Goal: Subscribe to service/newsletter

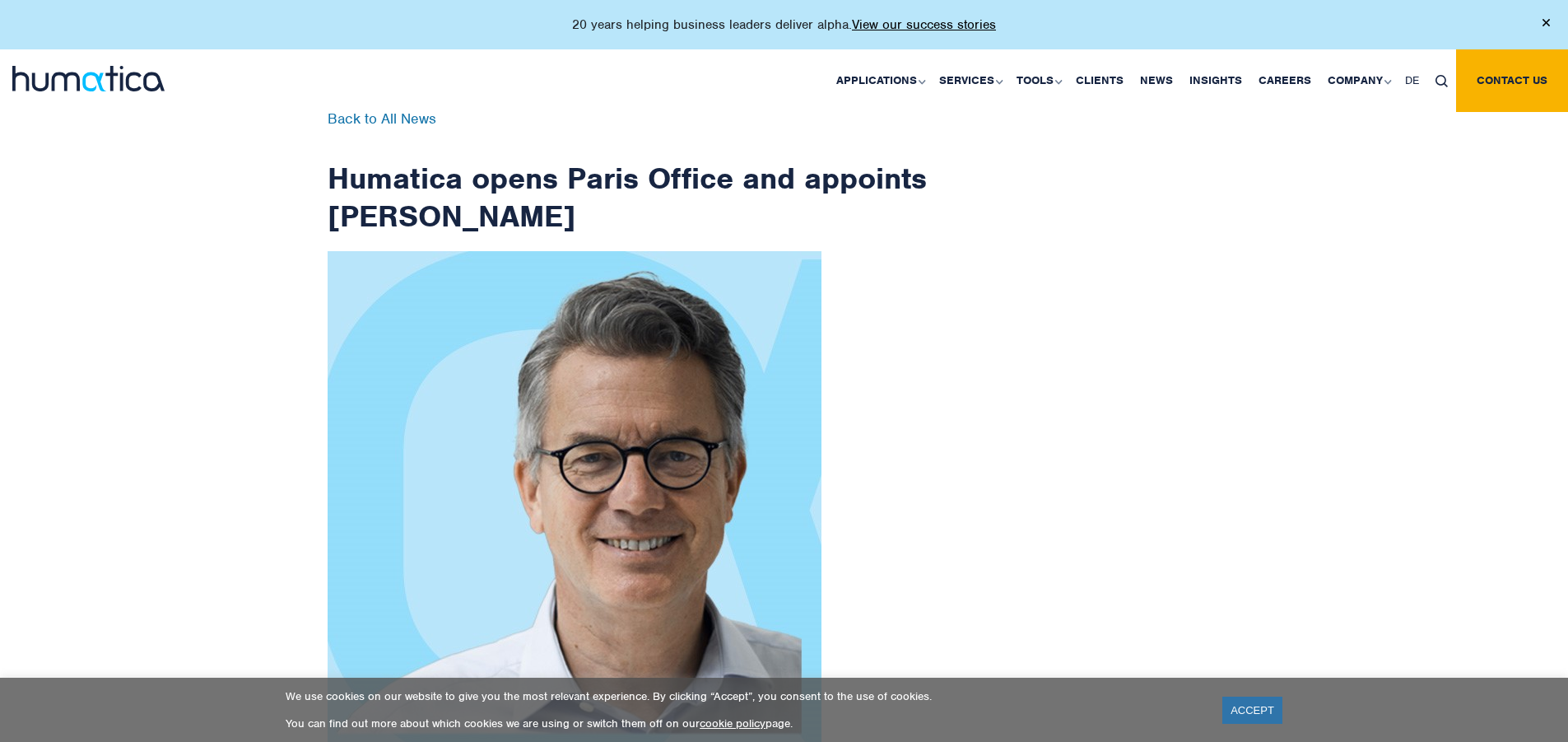
scroll to position [2626, 0]
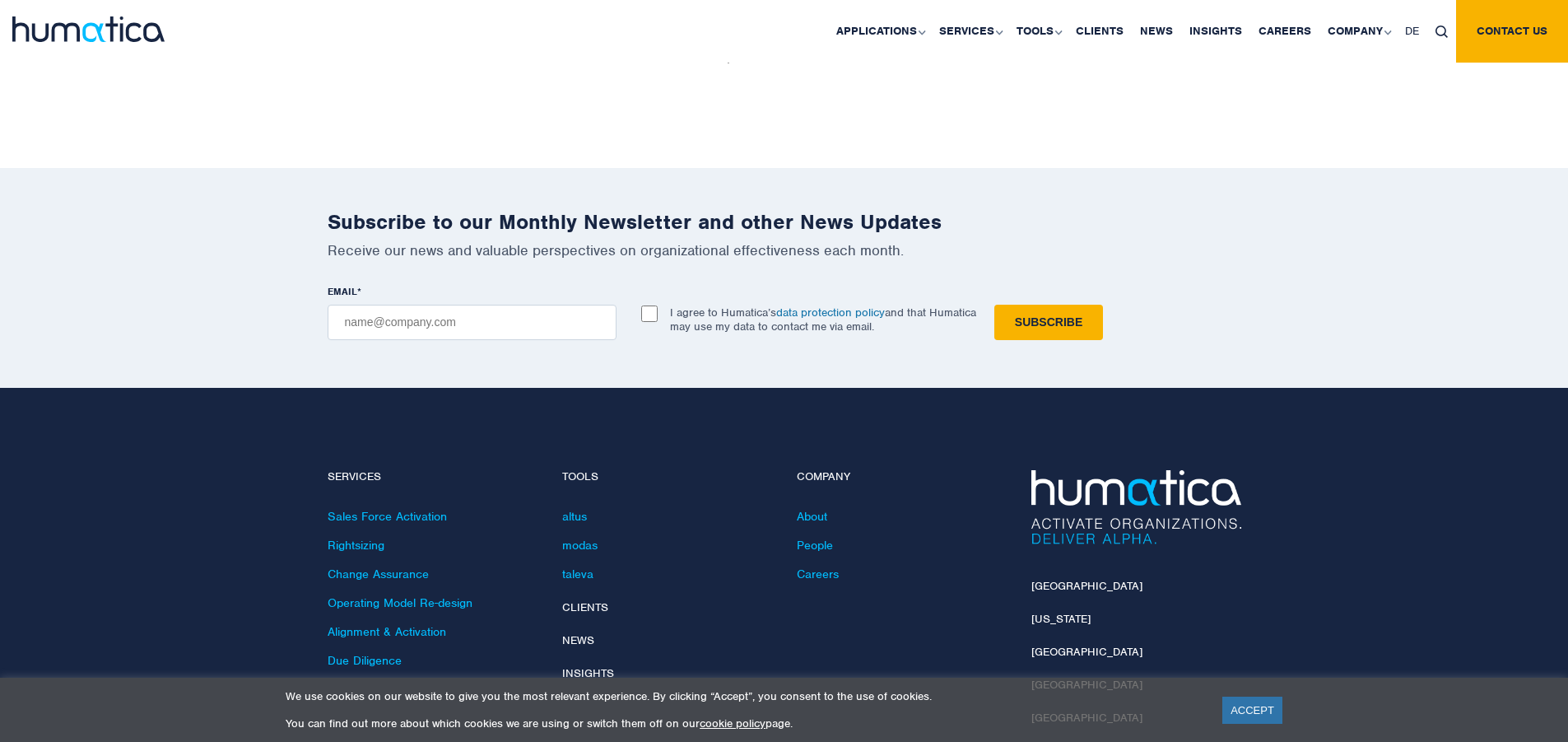
checkbox input "true"
type input "[EMAIL_ADDRESS][DOMAIN_NAME]"
click at [995, 305] on input "Subscribe" at bounding box center [1048, 322] width 108 height 35
